Goal: Transaction & Acquisition: Purchase product/service

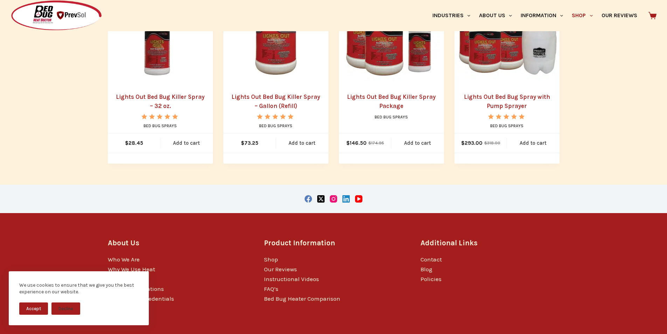
scroll to position [201, 0]
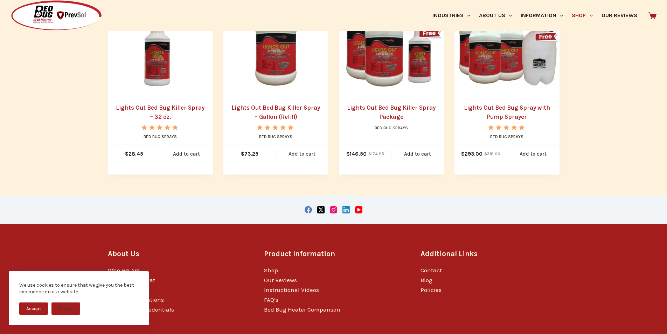
click at [315, 153] on link "Add to cart" at bounding box center [302, 153] width 53 height 19
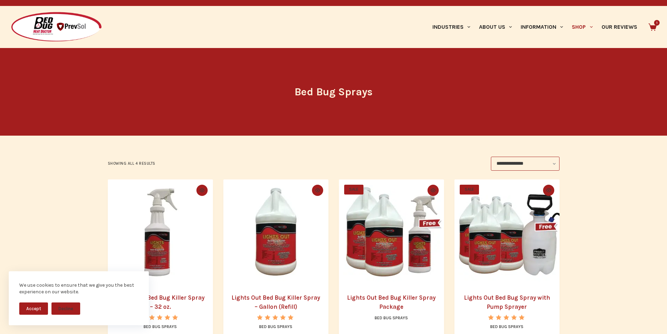
scroll to position [0, 0]
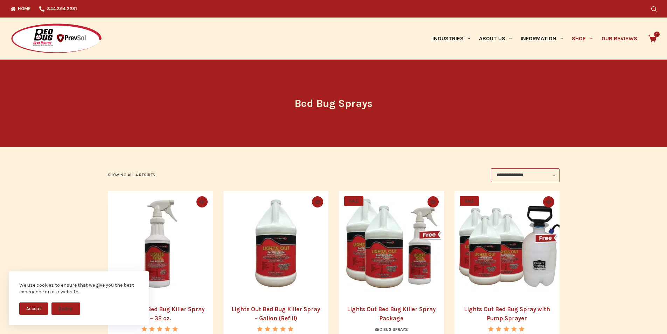
click at [612, 32] on link "Our Reviews" at bounding box center [619, 39] width 44 height 42
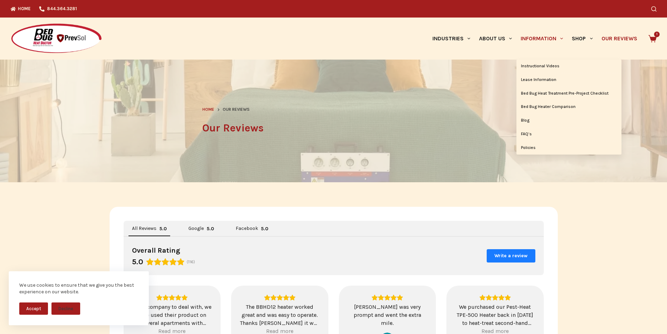
click at [536, 27] on link "Information" at bounding box center [541, 39] width 51 height 42
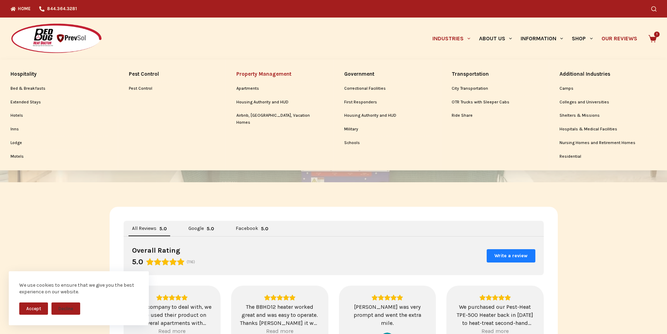
click at [260, 68] on link "Property Management" at bounding box center [279, 74] width 86 height 15
